Goal: Task Accomplishment & Management: Manage account settings

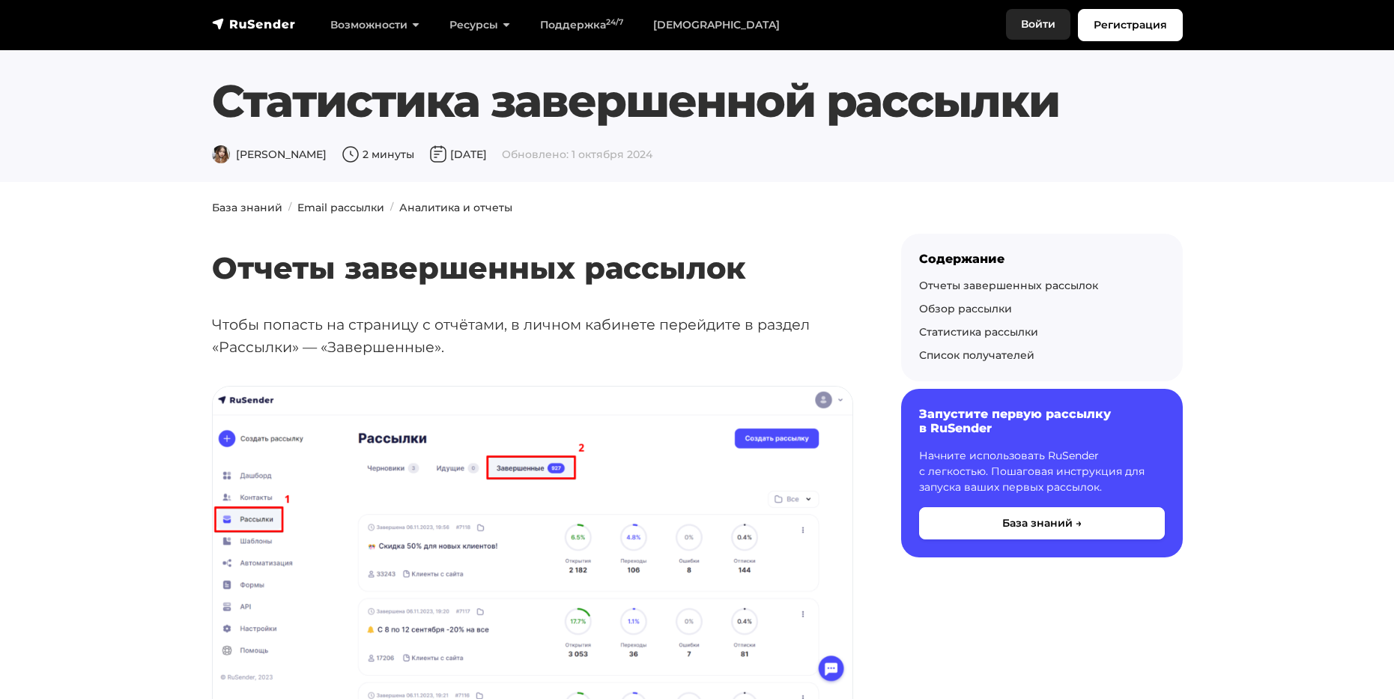
click at [1032, 23] on link "Войти" at bounding box center [1038, 24] width 64 height 31
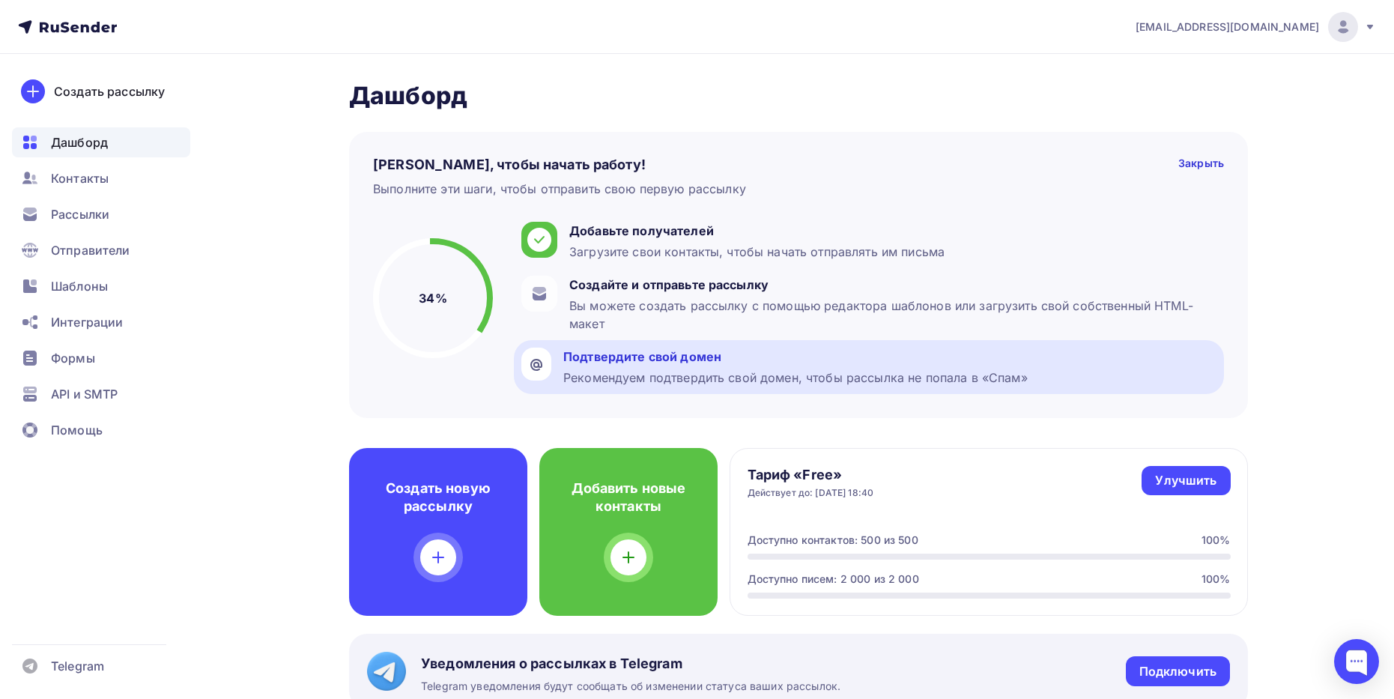
click at [727, 348] on div "Подтвердите свой домен" at bounding box center [795, 357] width 464 height 18
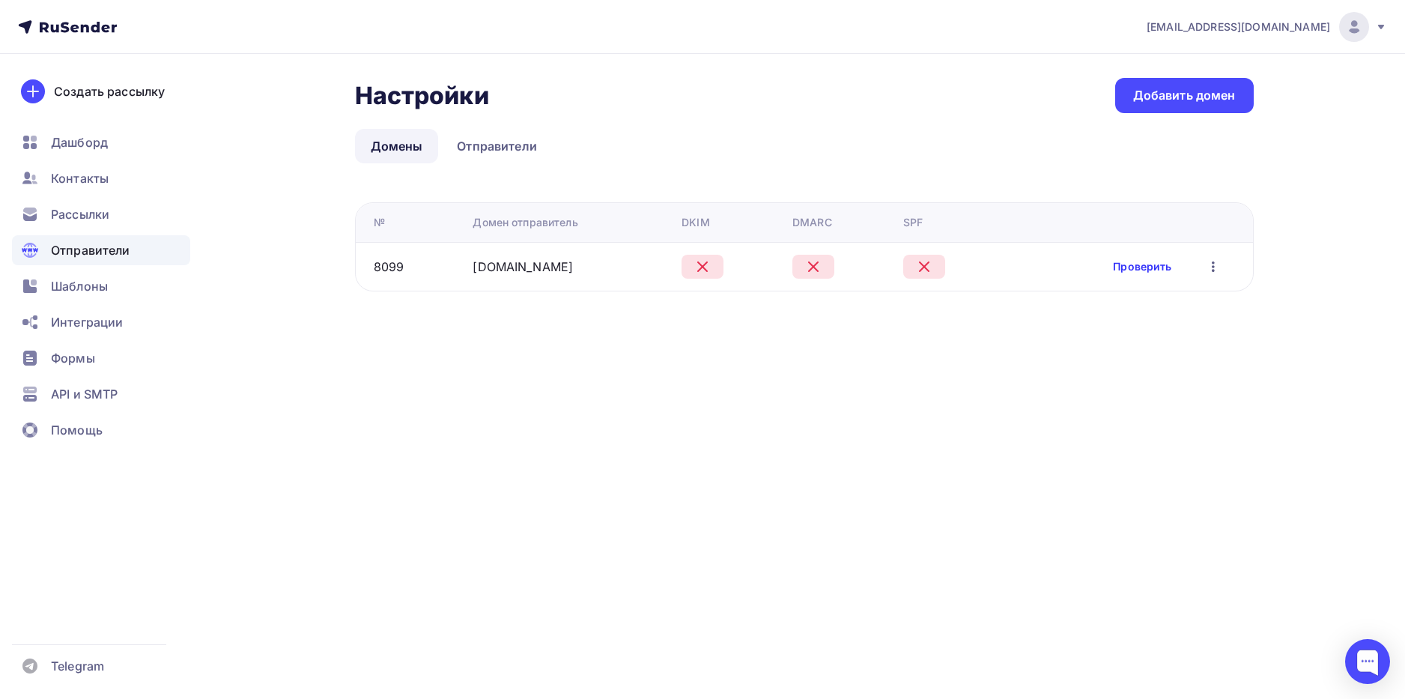
click at [1151, 268] on link "Проверить" at bounding box center [1142, 266] width 58 height 15
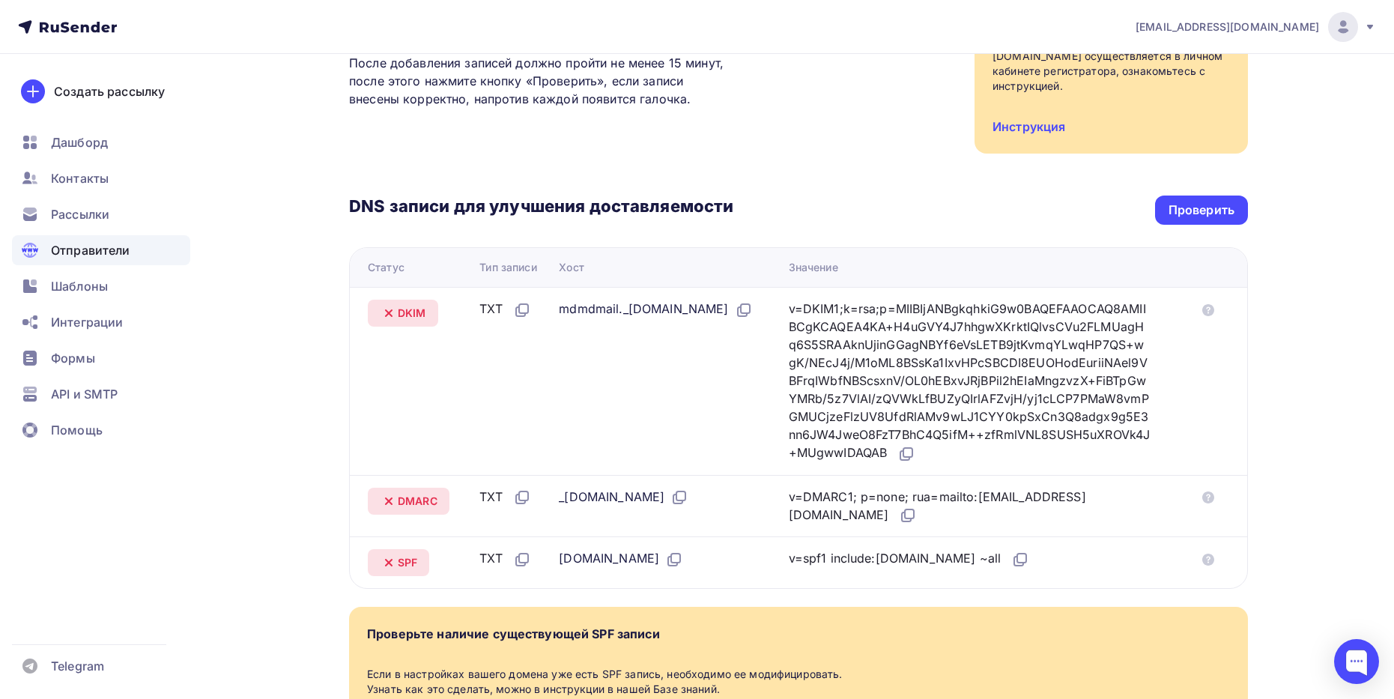
scroll to position [225, 0]
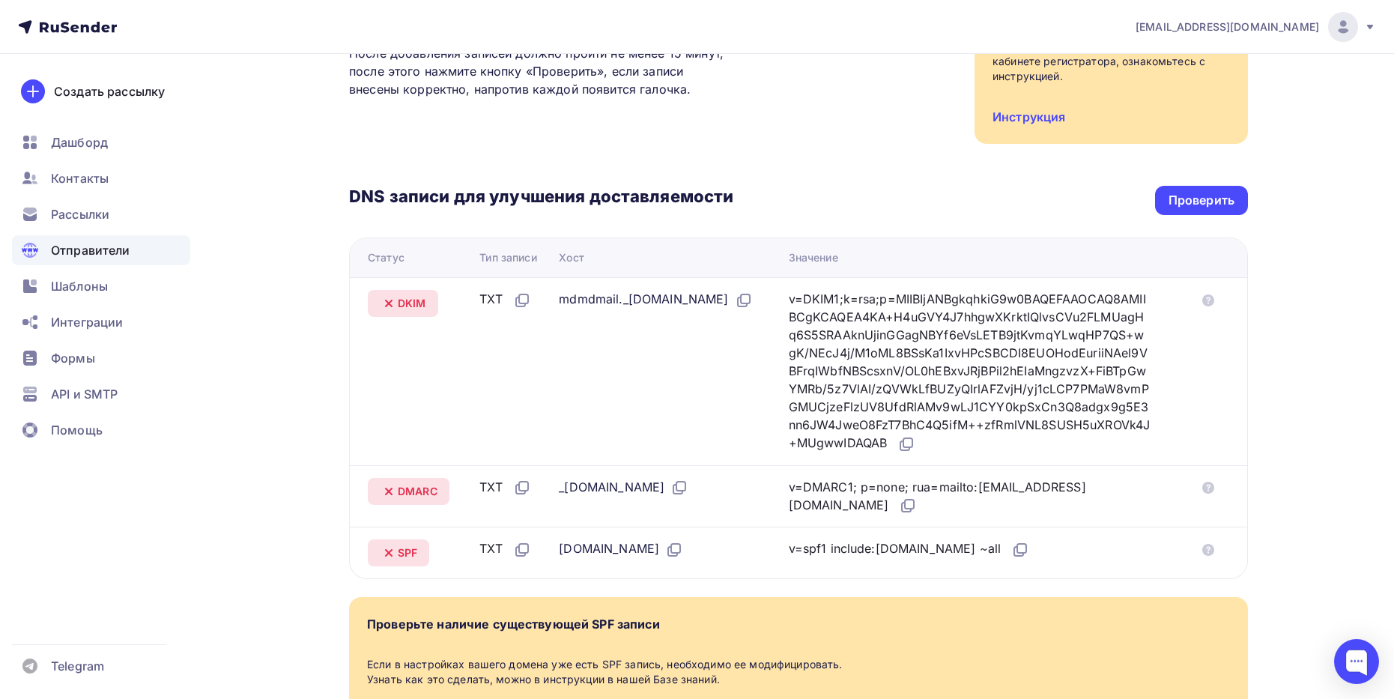
drag, startPoint x: 554, startPoint y: 295, endPoint x: 776, endPoint y: 297, distance: 221.7
click at [752, 297] on div "mdmdmail._[DOMAIN_NAME]" at bounding box center [655, 299] width 193 height 19
copy div "mdmdmail._[DOMAIN_NAME]"
drag, startPoint x: 817, startPoint y: 299, endPoint x: 1001, endPoint y: 453, distance: 240.4
click at [1001, 453] on td "v=DKIM1;k=rsa;p=MIIBIjANBgkqhkiG9w0BAQEFAAOCAQ8AMIIBCgKCAQEA4KA+H4uGVY4J7hhgwXK…" at bounding box center [987, 371] width 408 height 188
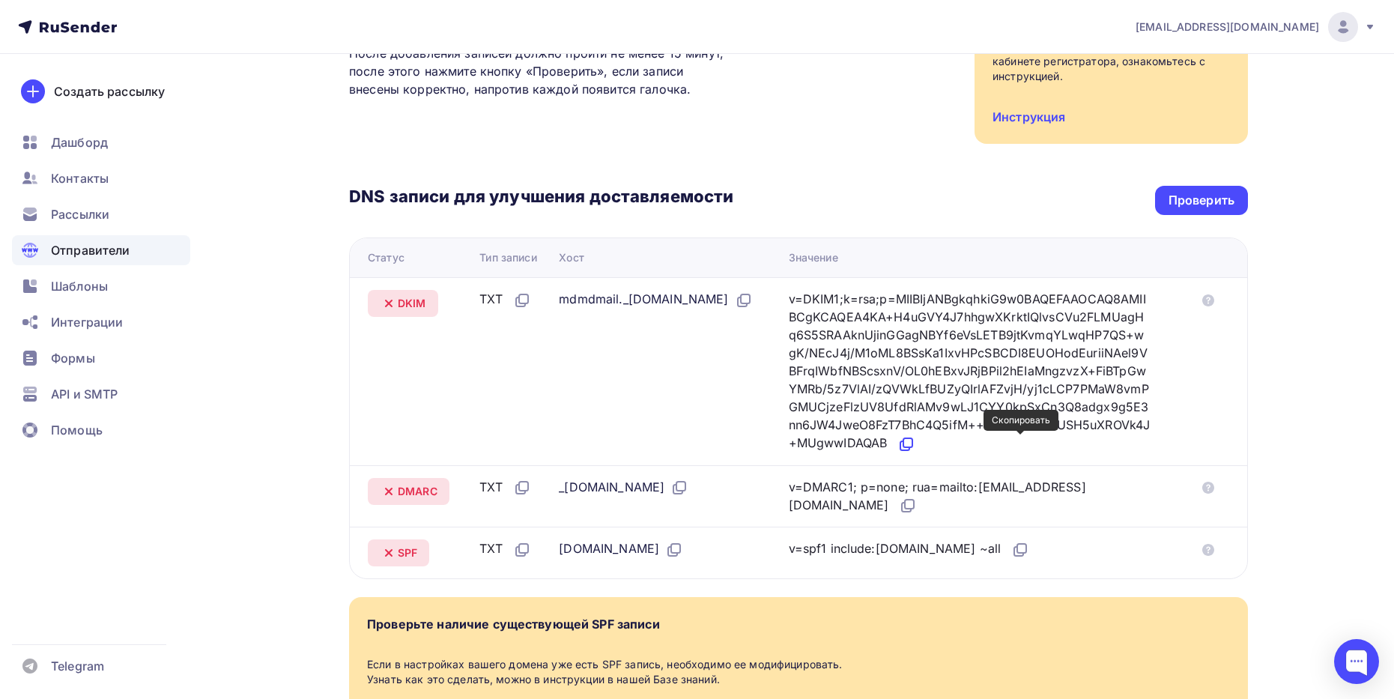
click at [915, 448] on icon at bounding box center [906, 444] width 18 height 18
click at [688, 484] on icon at bounding box center [679, 488] width 18 height 18
click at [899, 502] on icon at bounding box center [908, 506] width 18 height 18
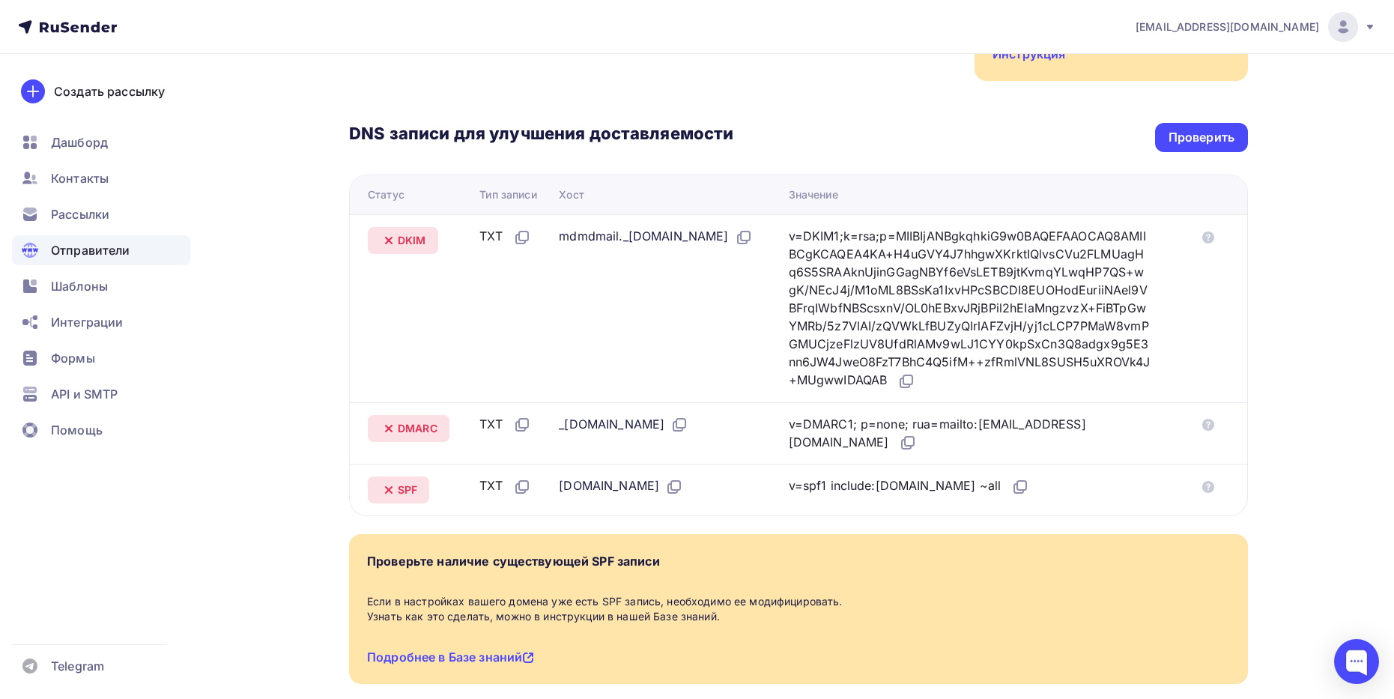
scroll to position [294, 0]
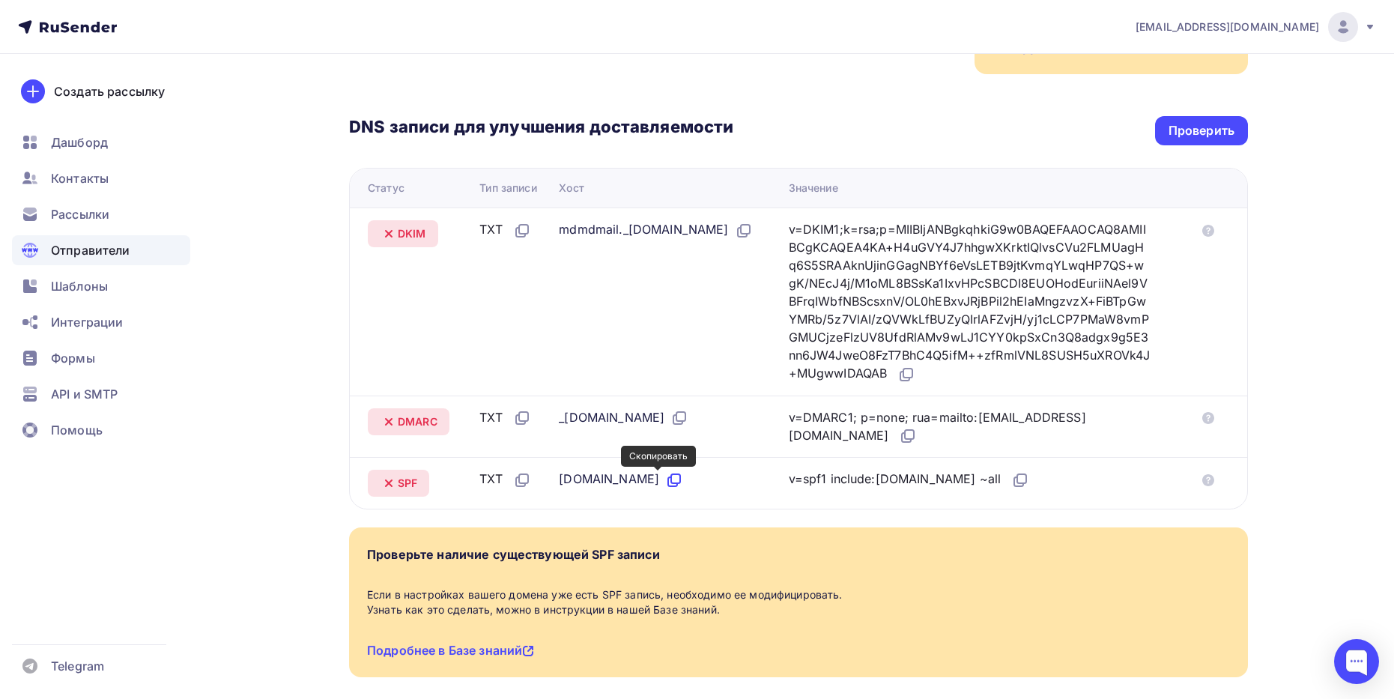
click at [665, 479] on icon at bounding box center [674, 480] width 18 height 18
drag, startPoint x: 999, startPoint y: 481, endPoint x: 1001, endPoint y: 434, distance: 46.5
click at [1011, 482] on icon at bounding box center [1020, 480] width 18 height 18
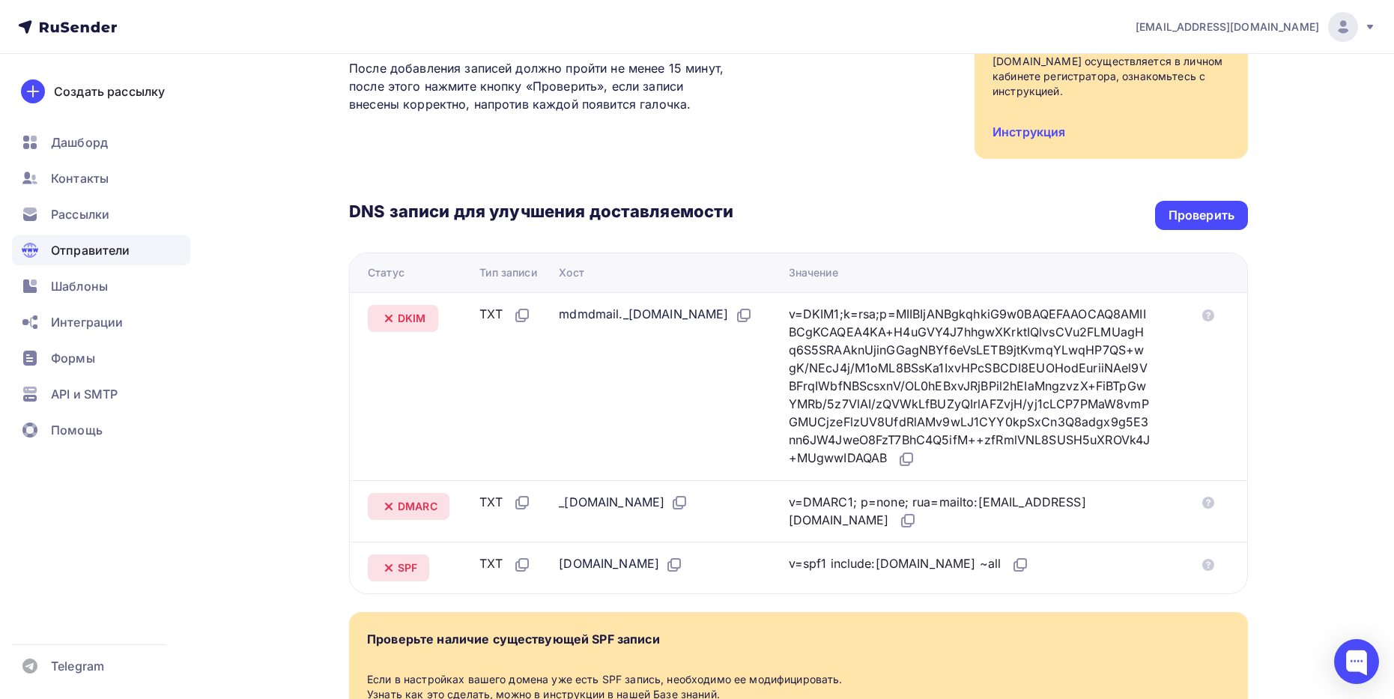
scroll to position [70, 0]
